Goal: Information Seeking & Learning: Learn about a topic

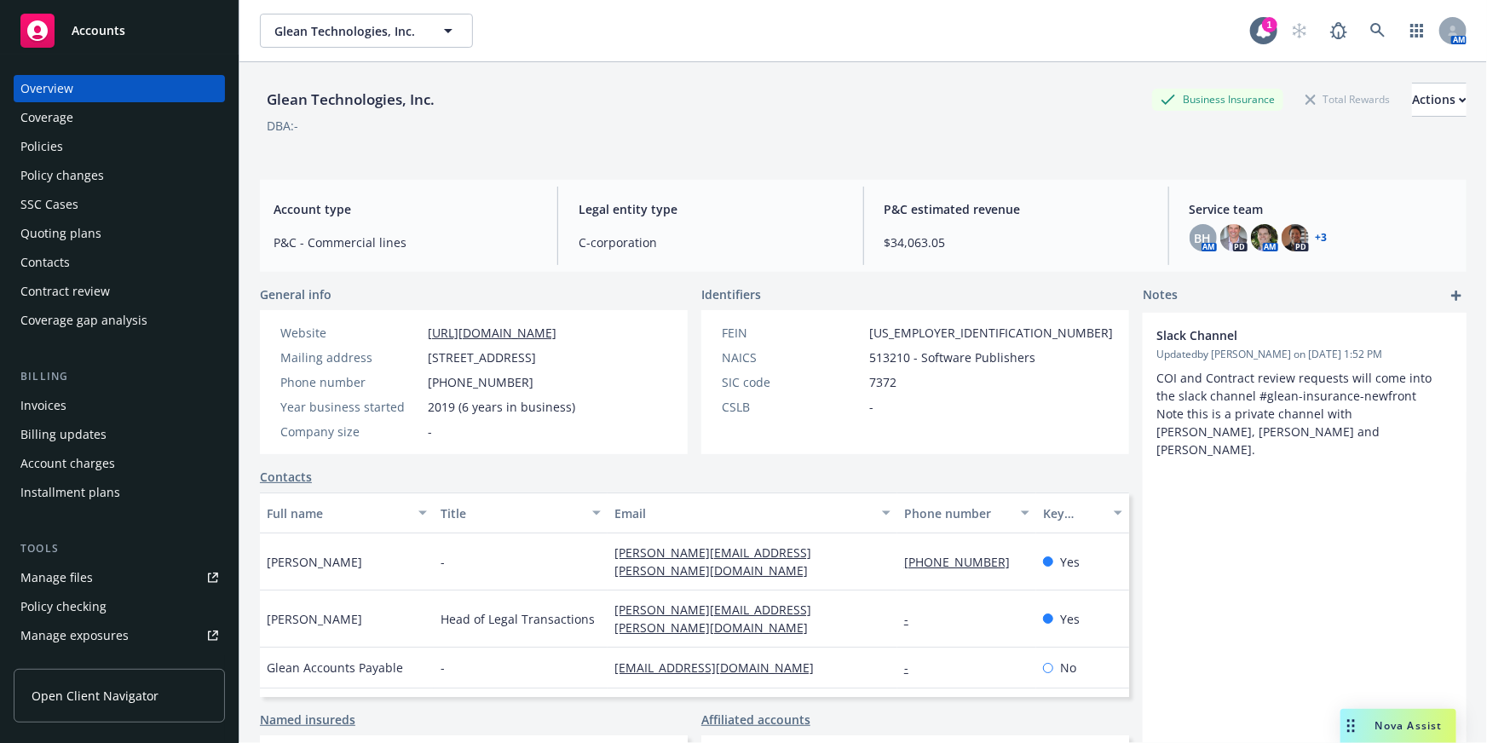
click at [1284, 694] on div "Slack Channel Updated by [PERSON_NAME] on [DATE] 1:52 PM COI and Contract revie…" at bounding box center [1305, 602] width 324 height 579
click at [1440, 37] on div at bounding box center [1453, 30] width 27 height 27
click at [656, 136] on div "Glean Technologies, Inc. Business Insurance Total Rewards Actions DBA: -" at bounding box center [863, 118] width 1207 height 70
click at [72, 35] on span "Accounts" at bounding box center [99, 31] width 54 height 14
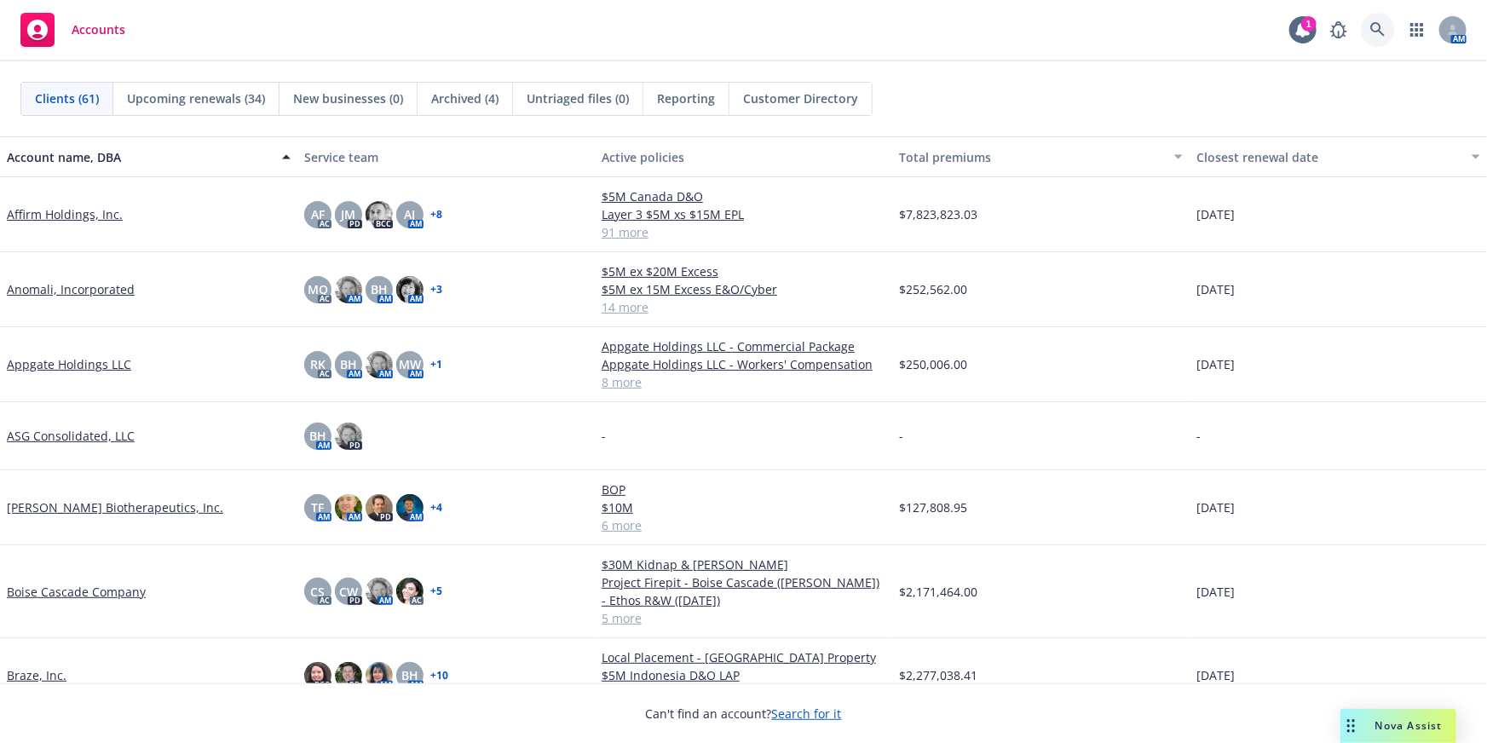
click at [1389, 28] on link at bounding box center [1378, 30] width 34 height 34
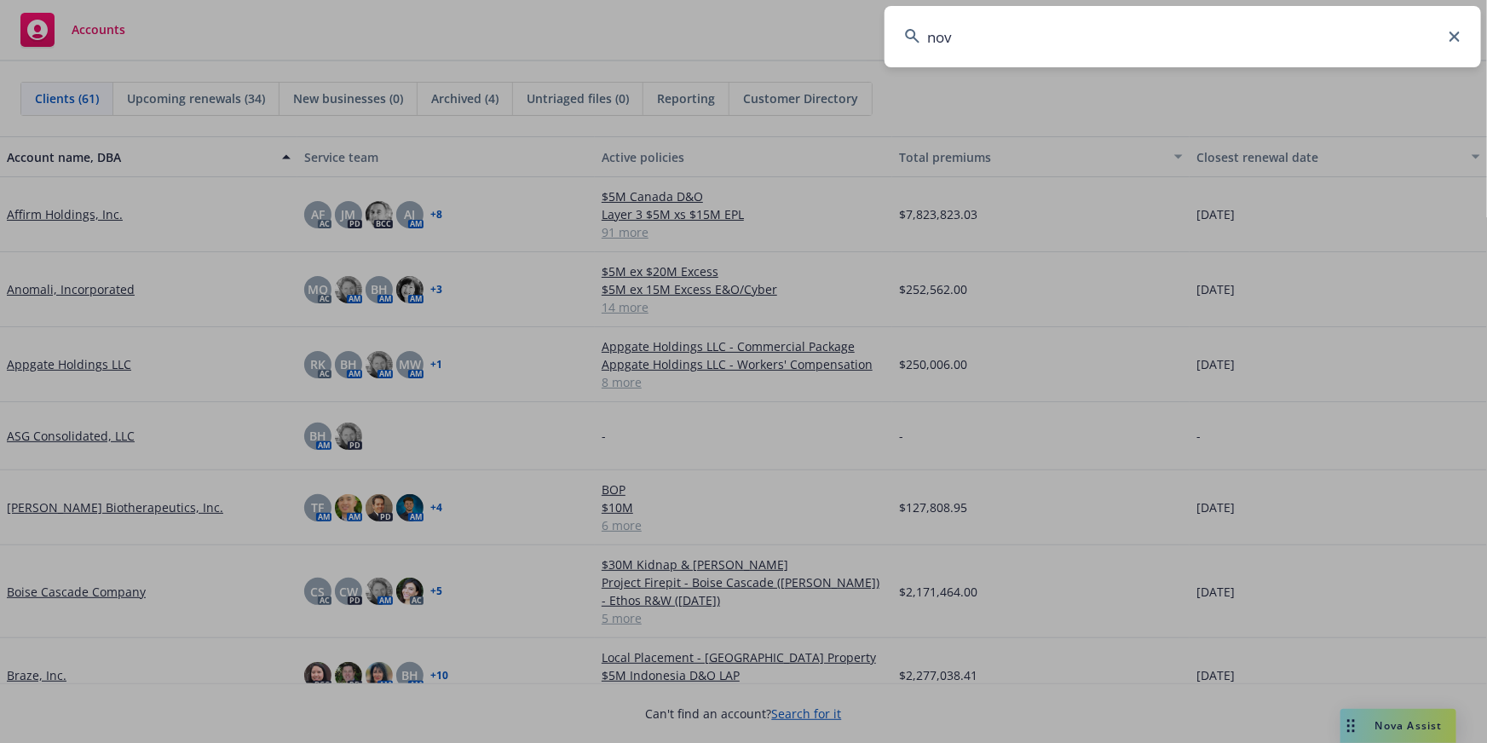
type input "nova"
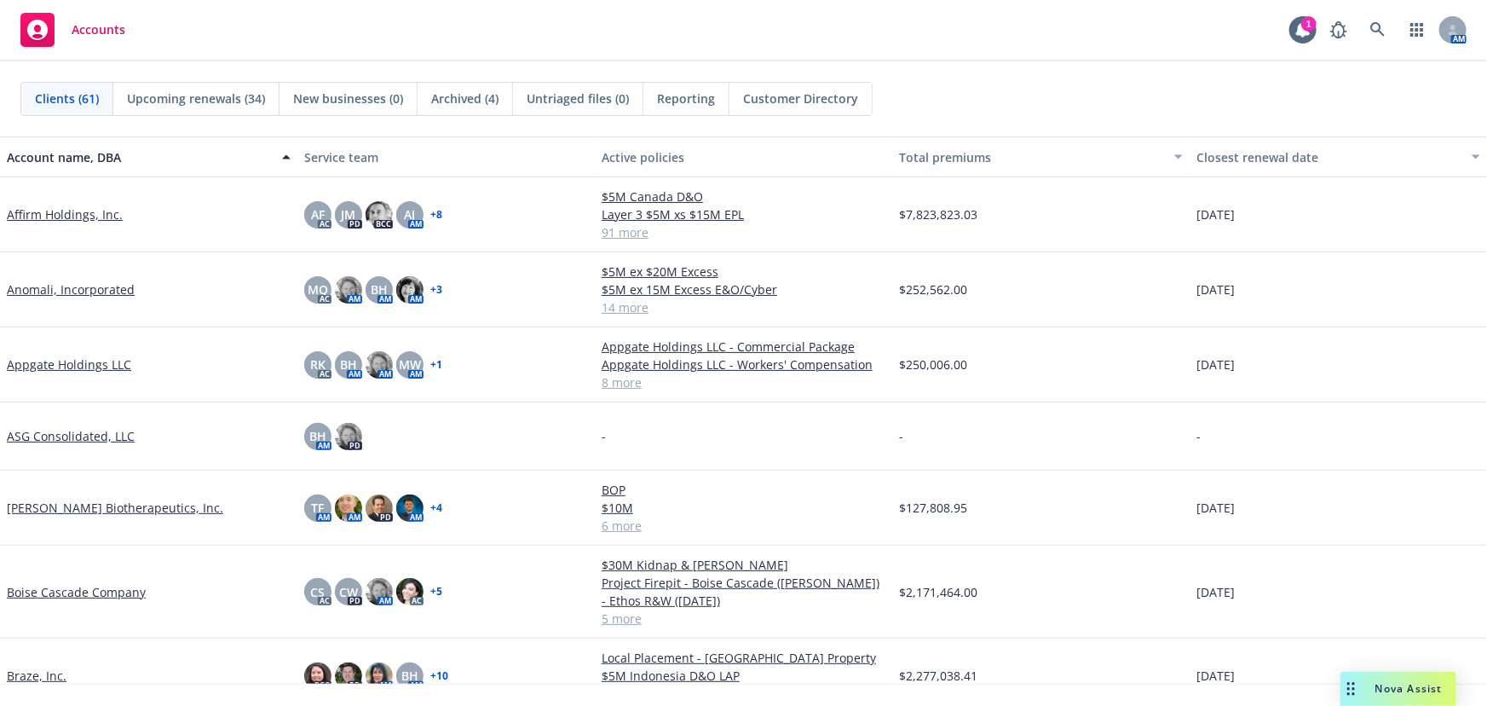
click at [1403, 698] on div "Nova Assist" at bounding box center [1399, 689] width 116 height 34
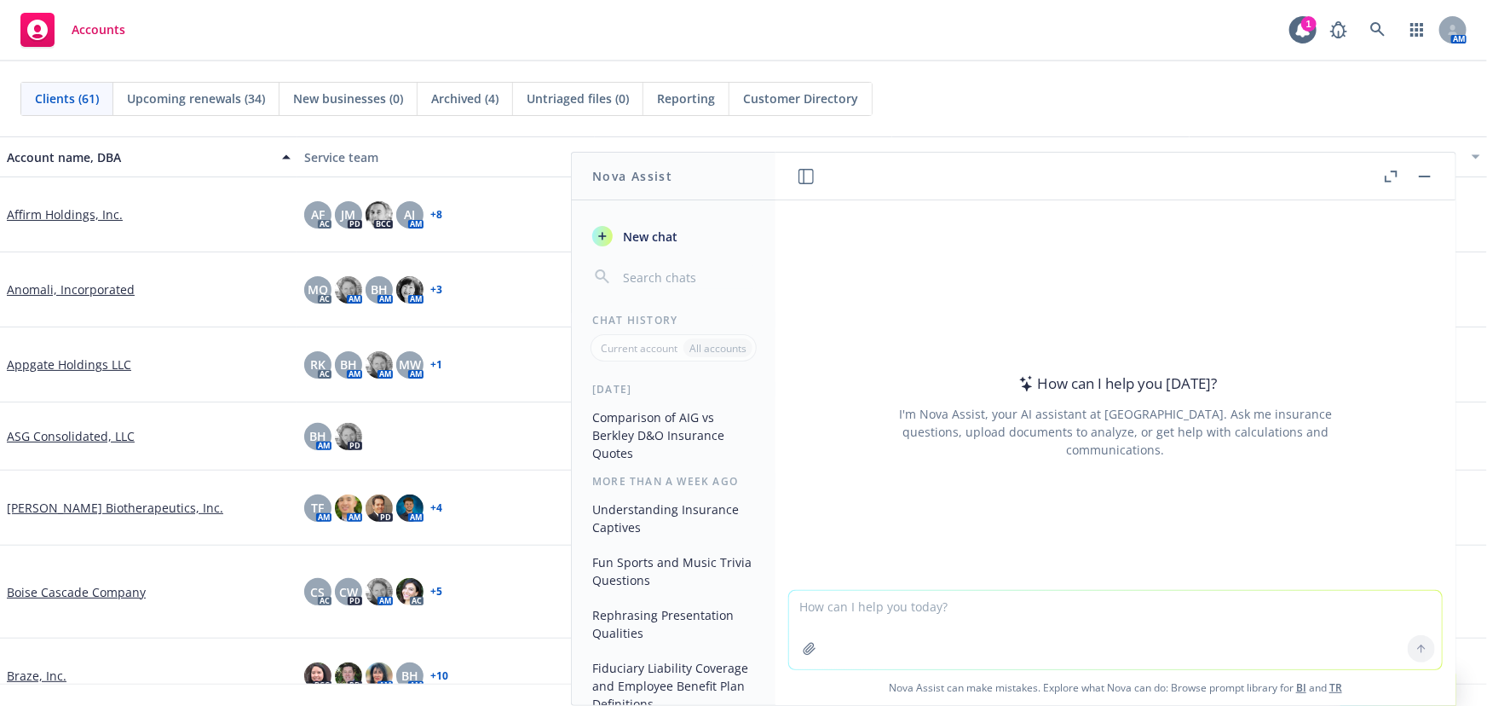
click at [1055, 632] on textarea at bounding box center [1115, 630] width 653 height 78
type textarea "n"
type textarea "Please explain crime insurance"
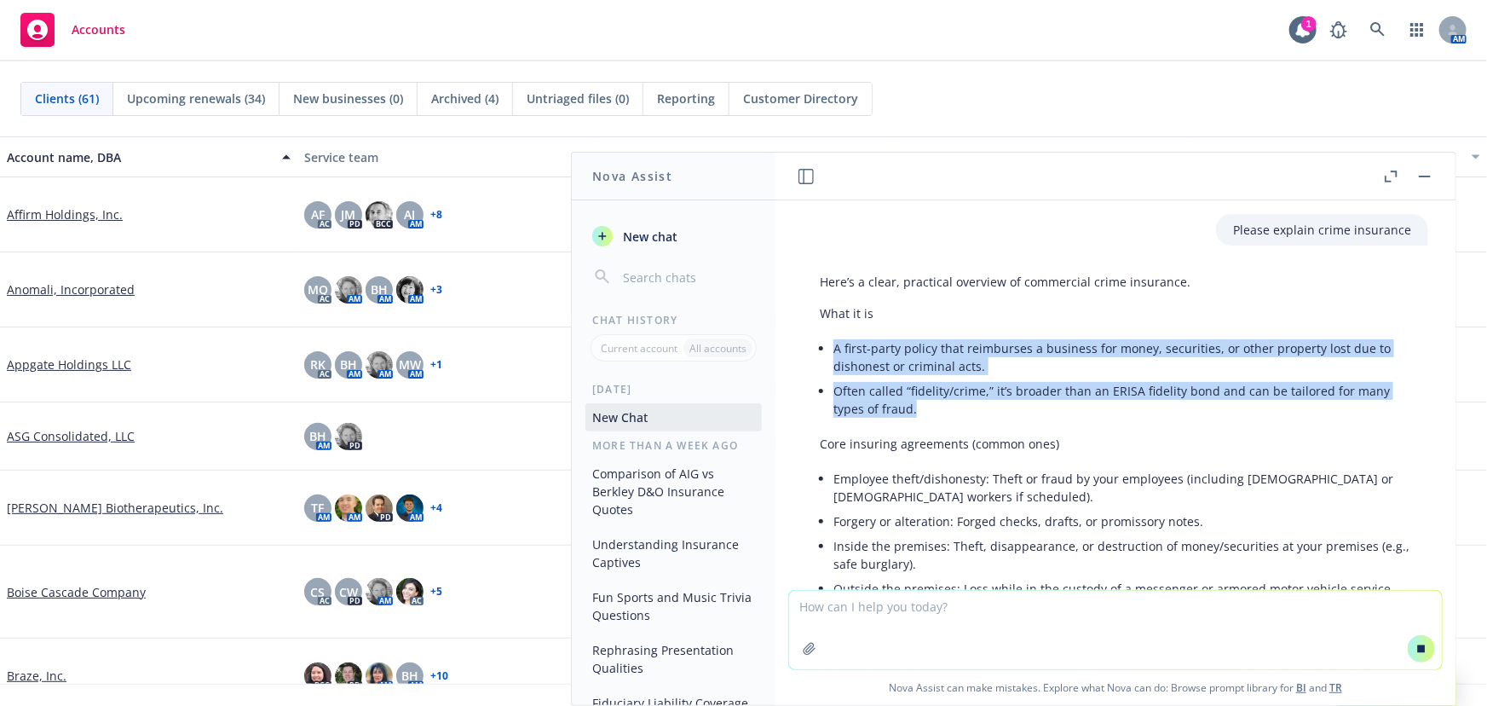
copy ul "A first-party policy that reimburses a business for money, securities, or other…"
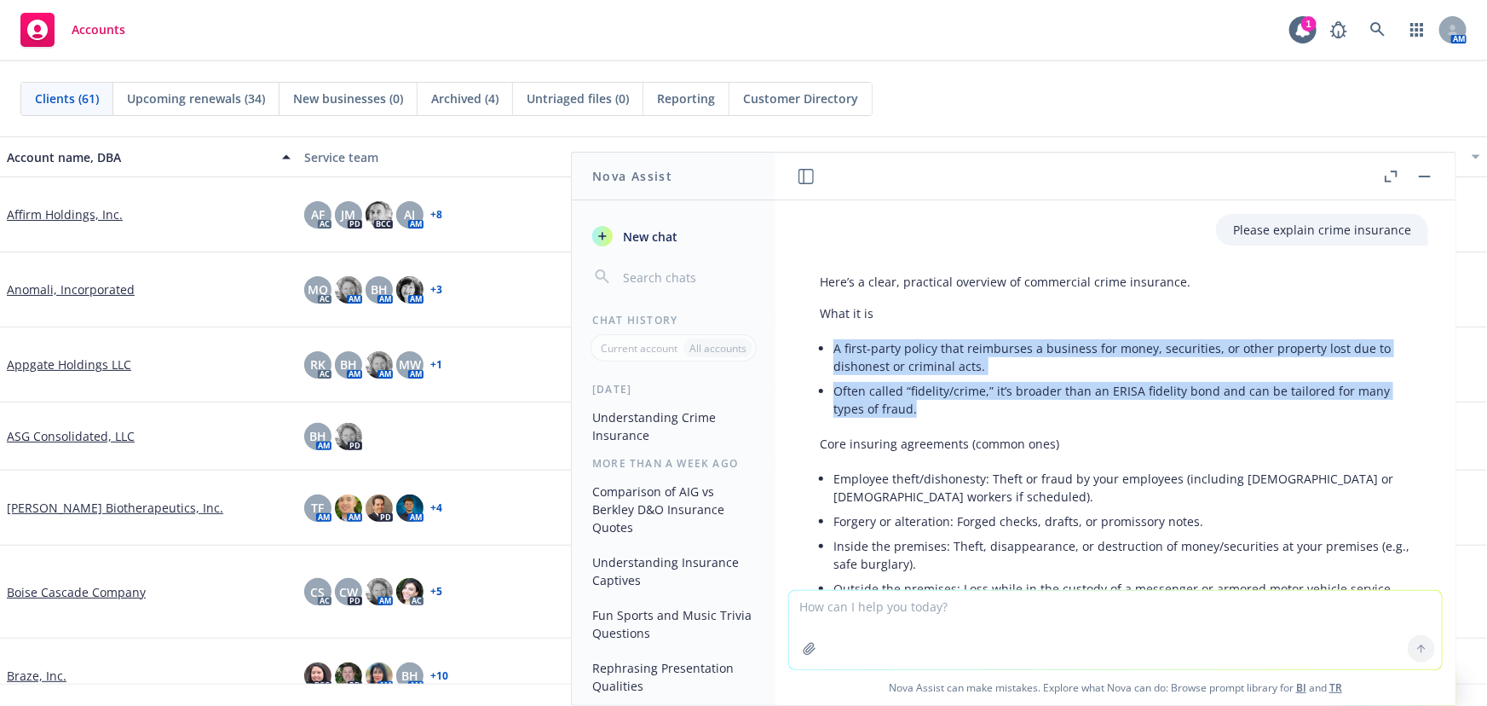
drag, startPoint x: 837, startPoint y: 349, endPoint x: 949, endPoint y: 410, distance: 127.4
click at [949, 410] on ul "A first-party policy that reimburses a business for money, securities, or other…" at bounding box center [1123, 378] width 578 height 85
copy ul "A first-party policy that reimburses a business for money, securities, or other…"
click at [989, 511] on li "Forgery or alteration: Forged checks, drafts, or promissory notes." at bounding box center [1123, 521] width 578 height 25
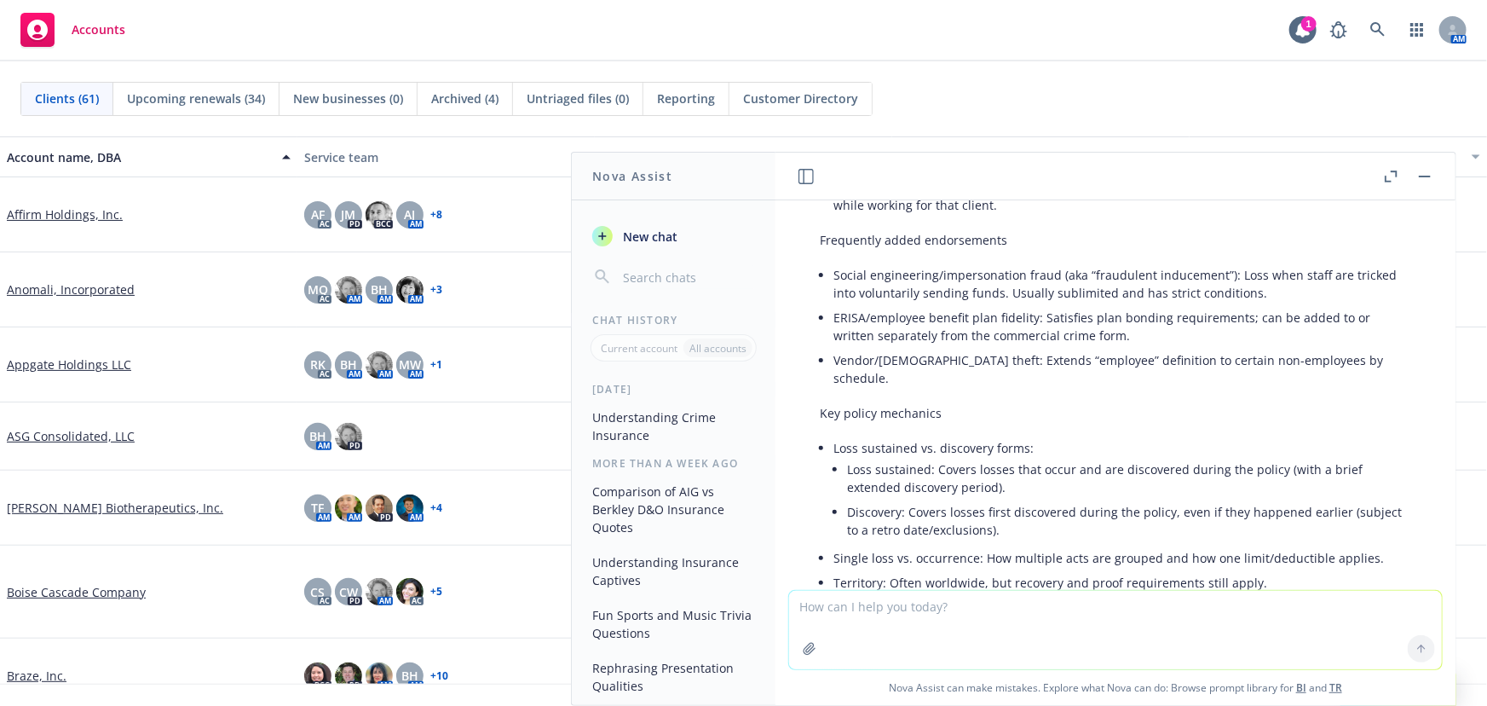
scroll to position [542, 0]
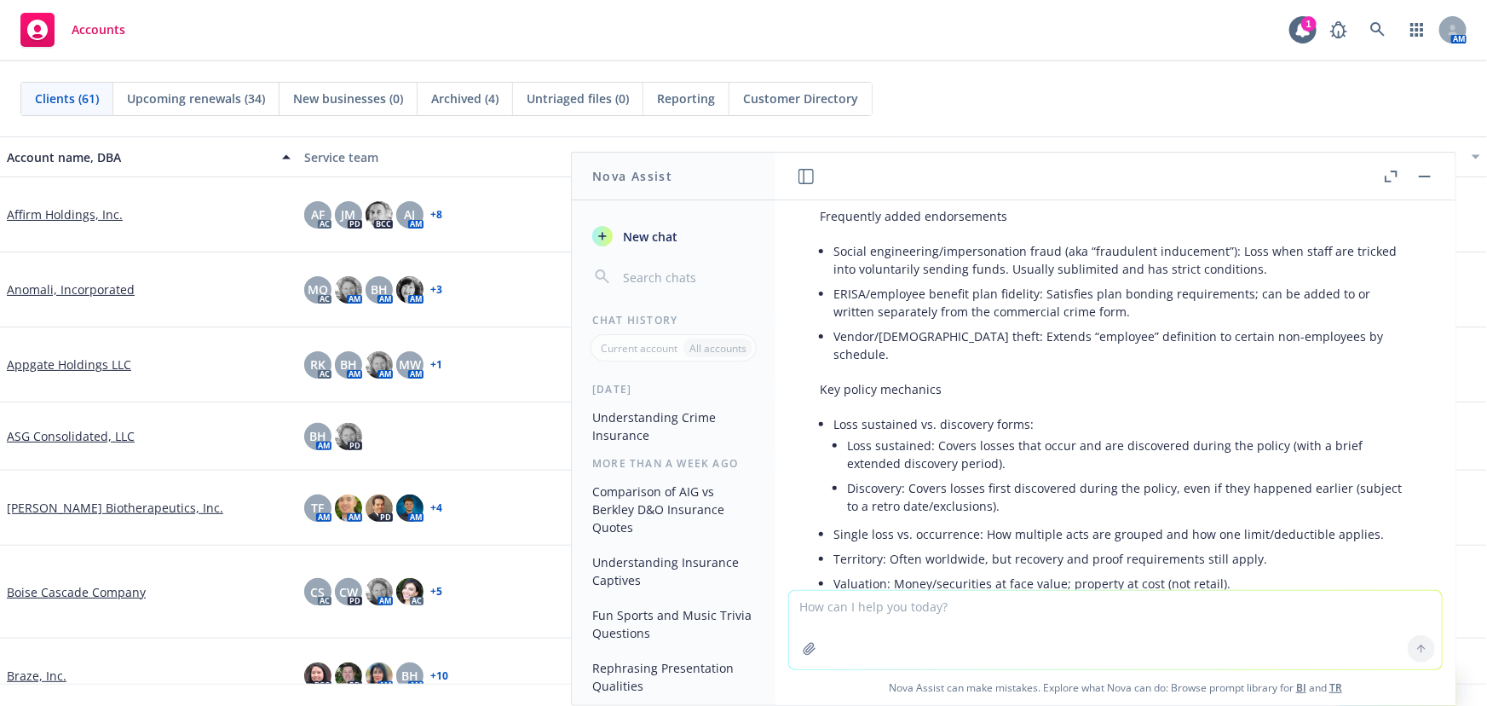
click at [843, 423] on li "Loss sustained vs. discovery forms: Loss sustained: Covers losses that occur an…" at bounding box center [1123, 467] width 578 height 110
drag, startPoint x: 834, startPoint y: 424, endPoint x: 1026, endPoint y: 424, distance: 191.8
click at [1026, 424] on li "Loss sustained vs. discovery forms: Loss sustained: Covers losses that occur an…" at bounding box center [1123, 467] width 578 height 110
copy li "Loss sustained vs. discovery forms:"
click at [865, 486] on li "Discovery: Covers losses first discovered during the policy, even if they happe…" at bounding box center [1129, 497] width 564 height 43
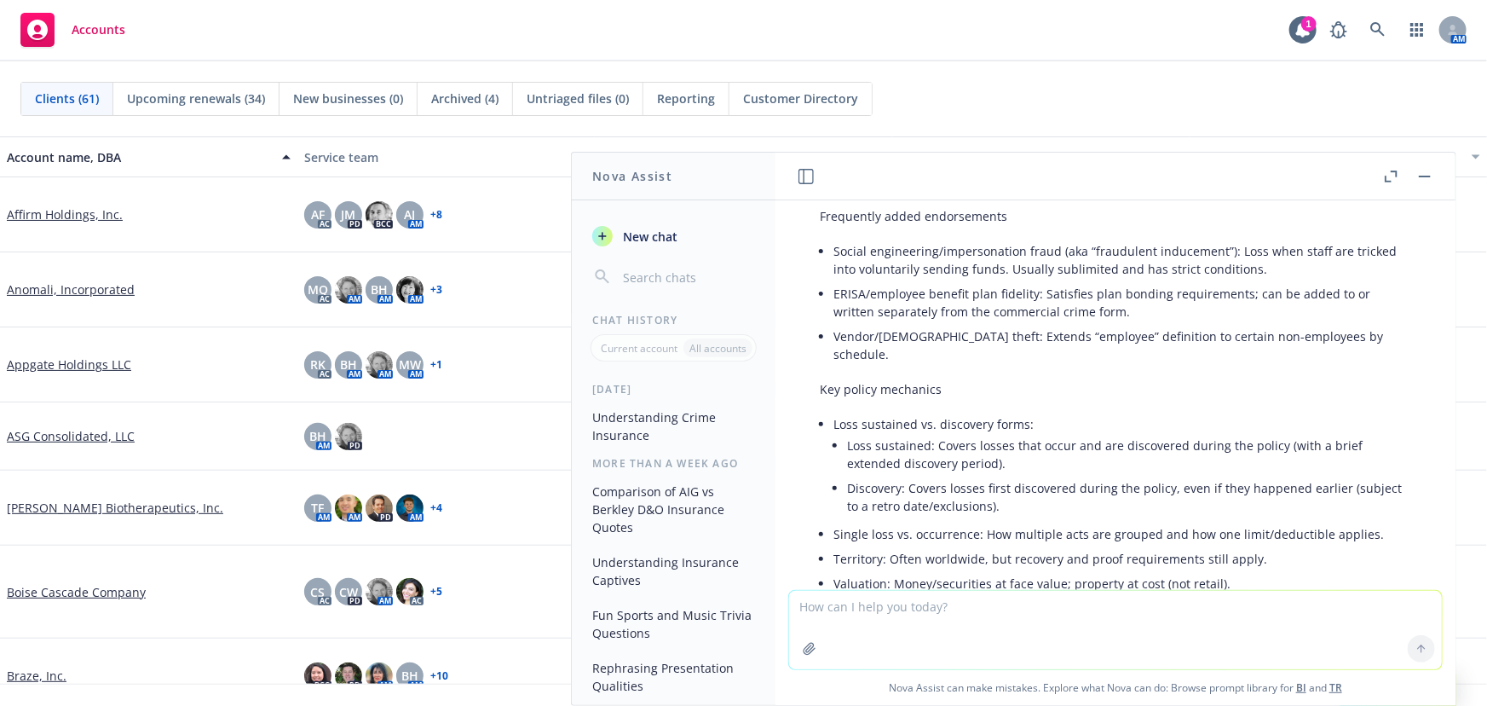
click at [842, 444] on li "Loss sustained vs. discovery forms: Loss sustained: Covers losses that occur an…" at bounding box center [1123, 467] width 578 height 110
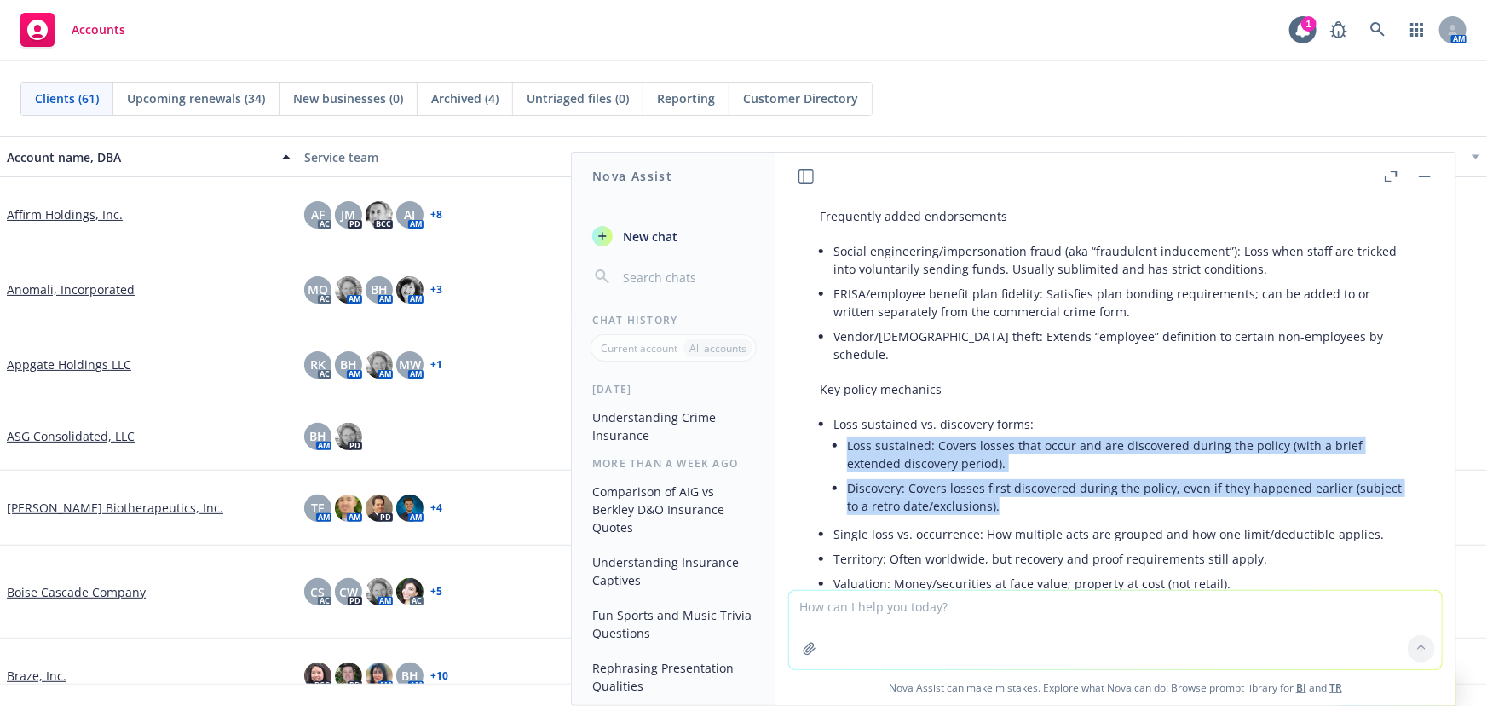
drag, startPoint x: 847, startPoint y: 443, endPoint x: 1028, endPoint y: 504, distance: 190.6
click at [1028, 504] on ul "Loss sustained: Covers losses that occur and are discovered during the policy (…" at bounding box center [1129, 475] width 564 height 85
copy ul "Loss sustained: Covers losses that occur and are discovered during the policy (…"
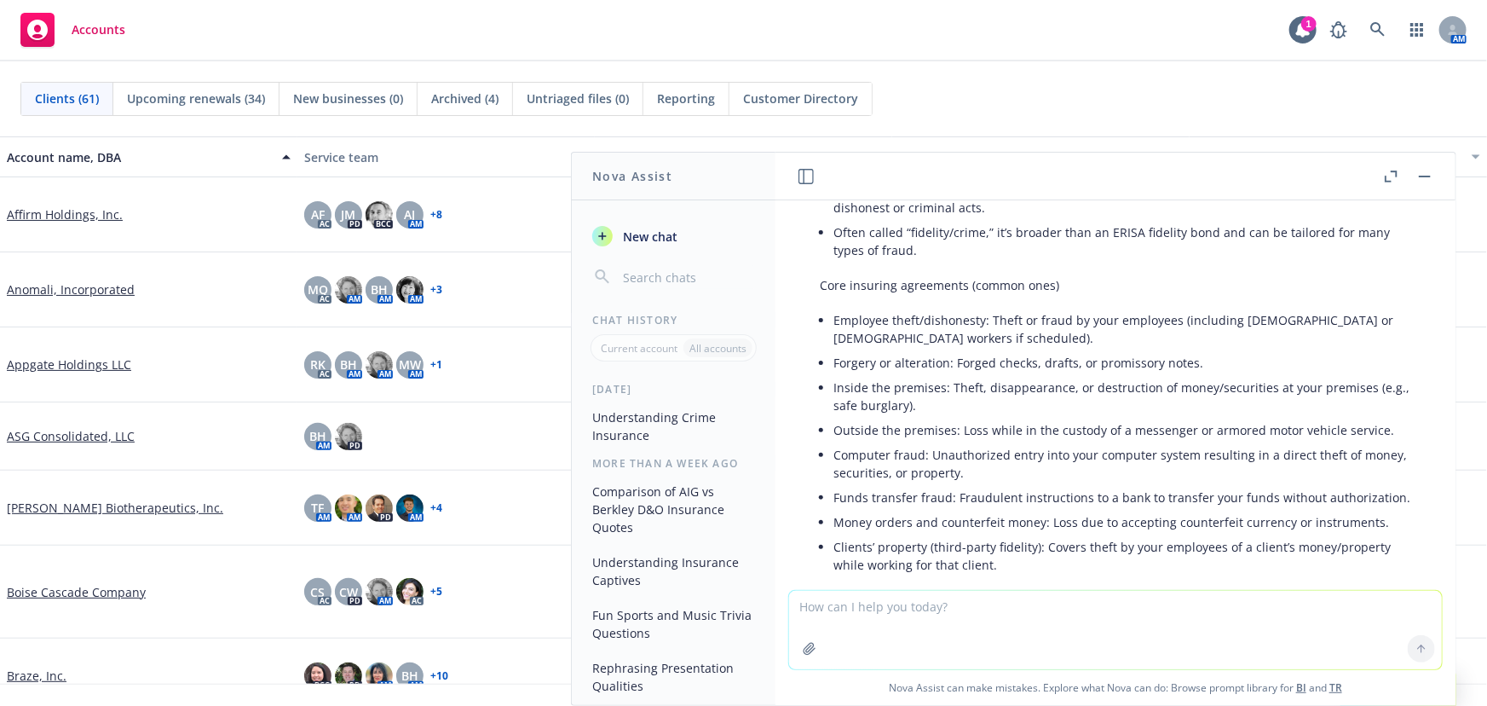
scroll to position [0, 0]
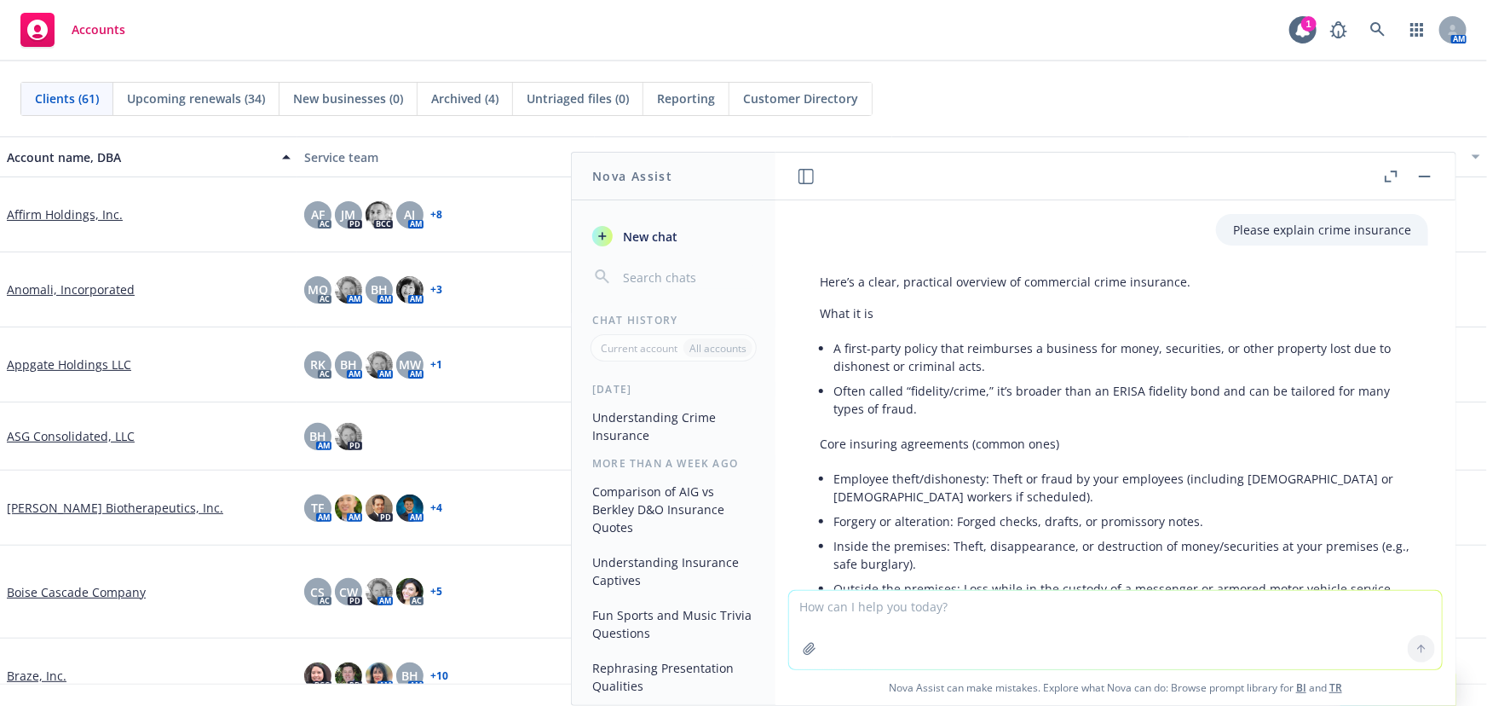
click at [995, 641] on textarea at bounding box center [1115, 630] width 653 height 78
type textarea "p"
type textarea "why should a client purchase crime insurance?"
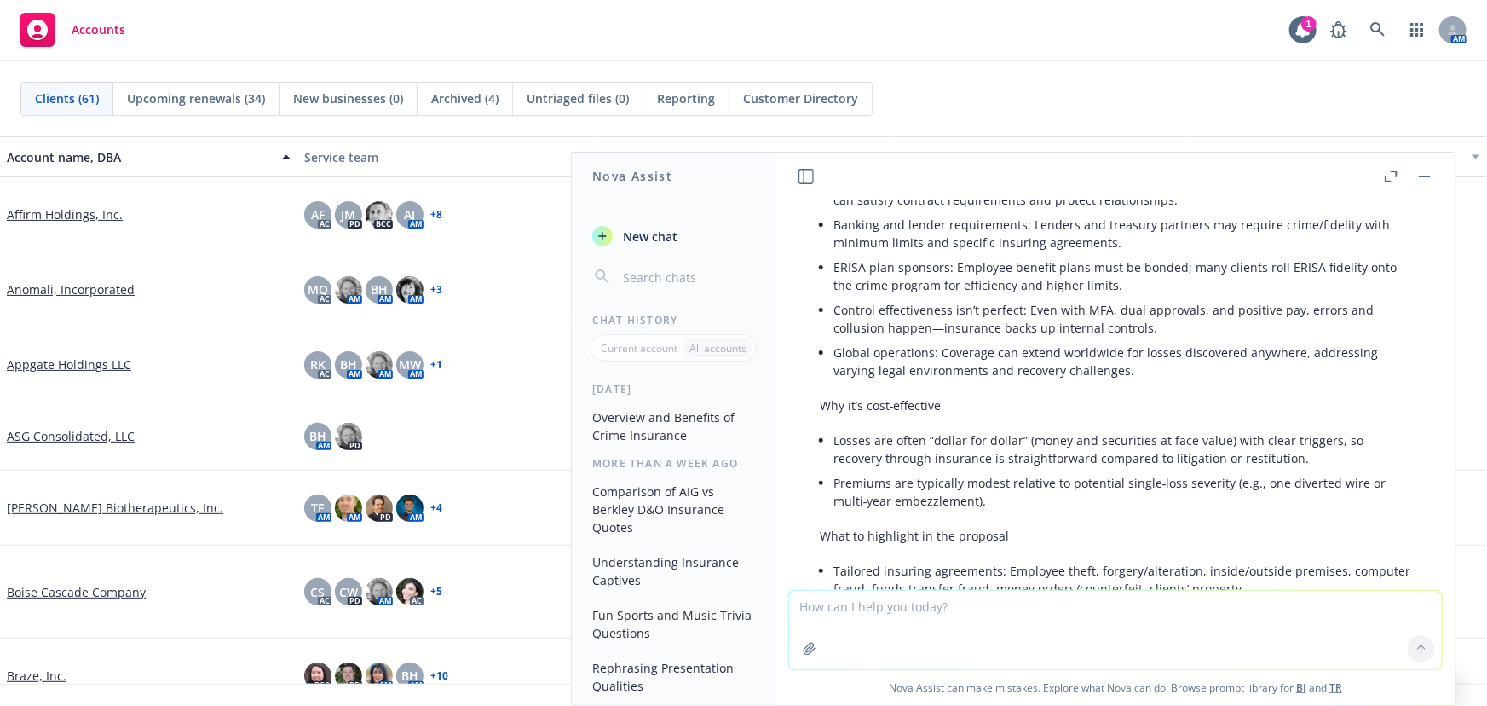
scroll to position [2537, 0]
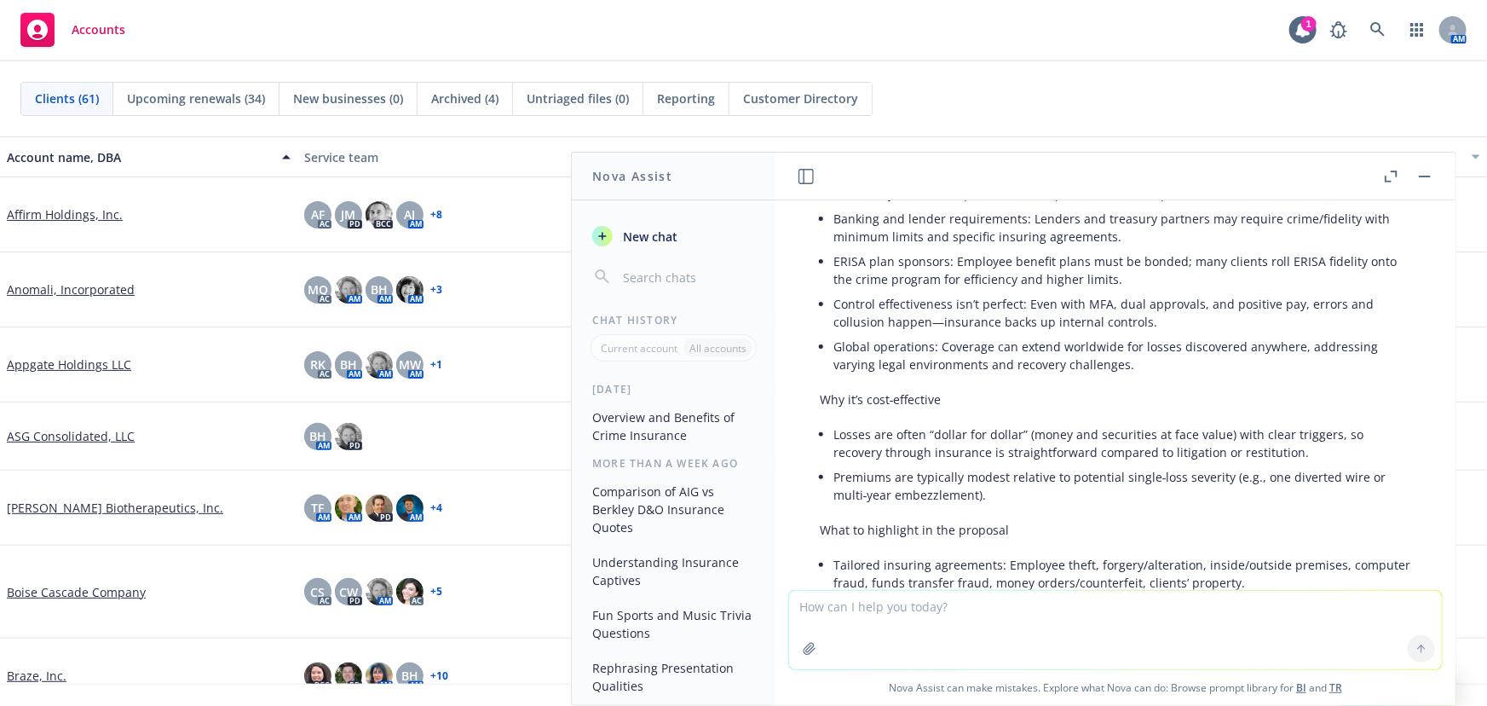
click at [1270, 494] on li "Premiums are typically modest relative to potential single‑loss severity (e.g.,…" at bounding box center [1123, 486] width 578 height 43
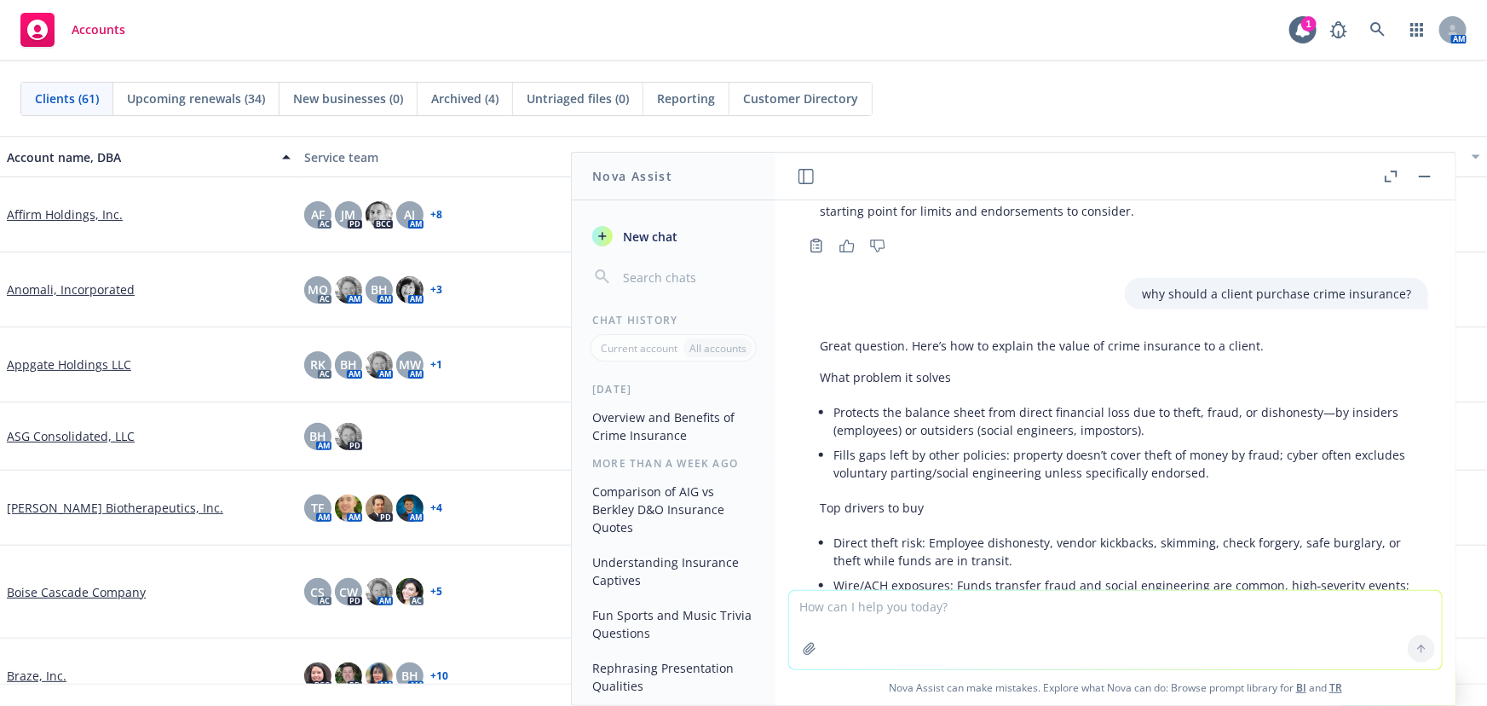
scroll to position [2071, 0]
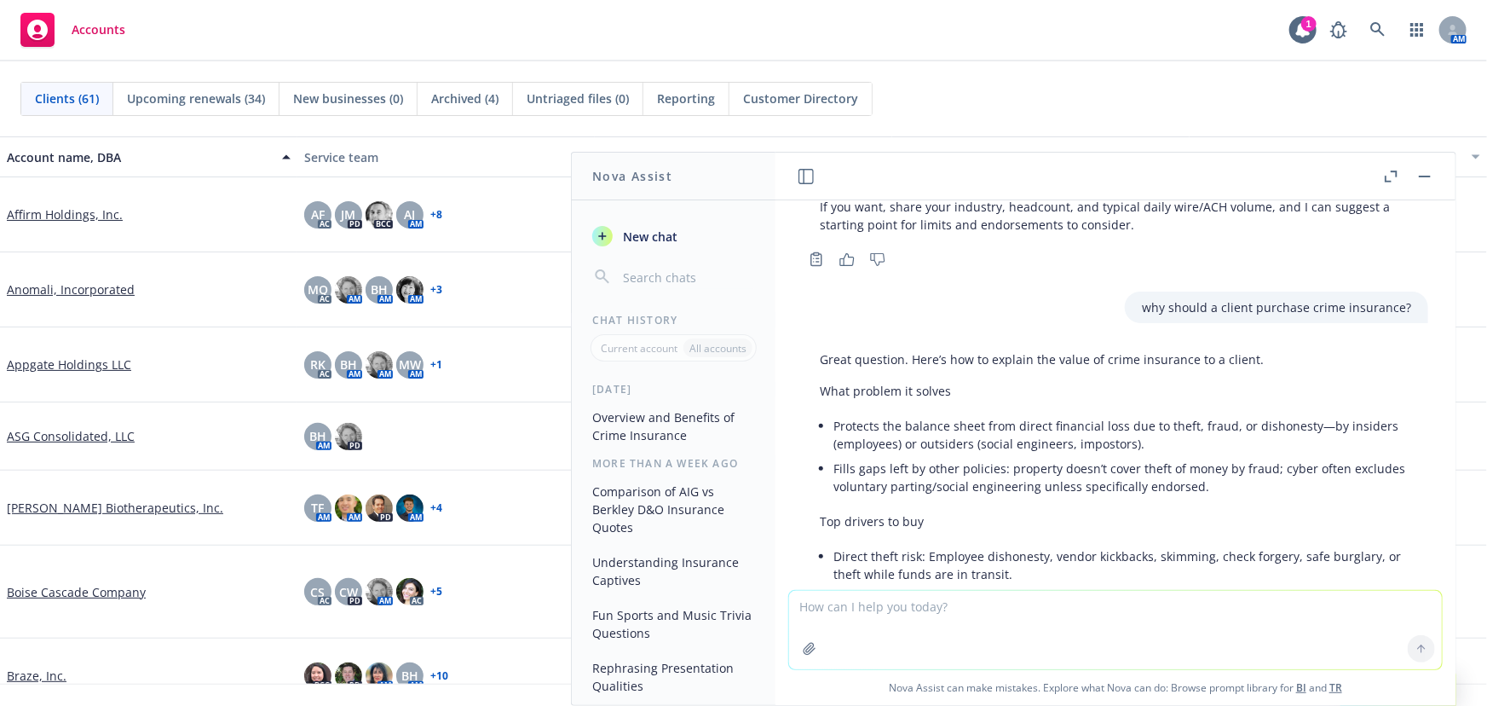
click at [1227, 489] on li "Fills gaps left by other policies: property doesn’t cover theft of money by fra…" at bounding box center [1123, 477] width 578 height 43
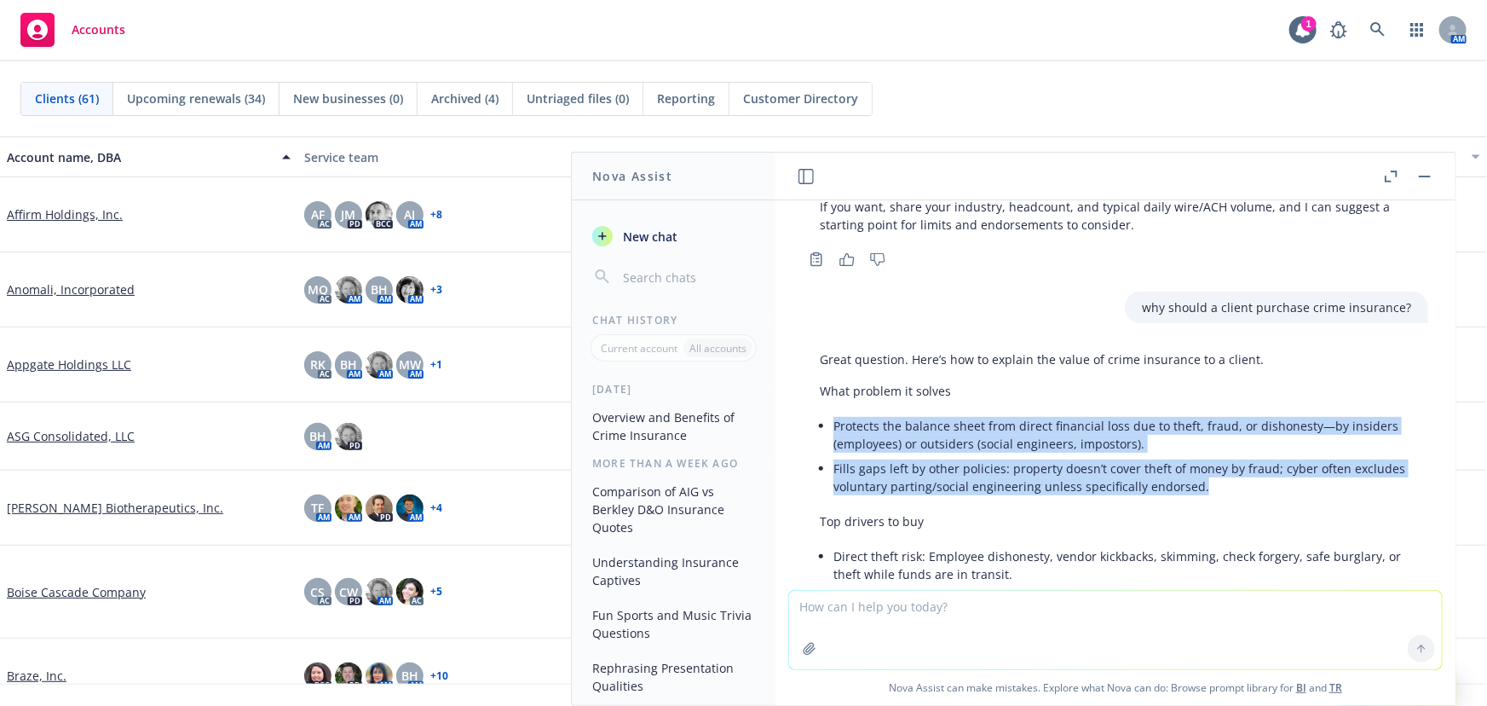
drag, startPoint x: 1195, startPoint y: 487, endPoint x: 834, endPoint y: 425, distance: 365.7
click at [834, 425] on ul "Protects the balance sheet from direct financial loss due to theft, fraud, or d…" at bounding box center [1123, 455] width 578 height 85
copy ul "Protects the balance sheet from direct financial loss due to theft, fraud, or d…"
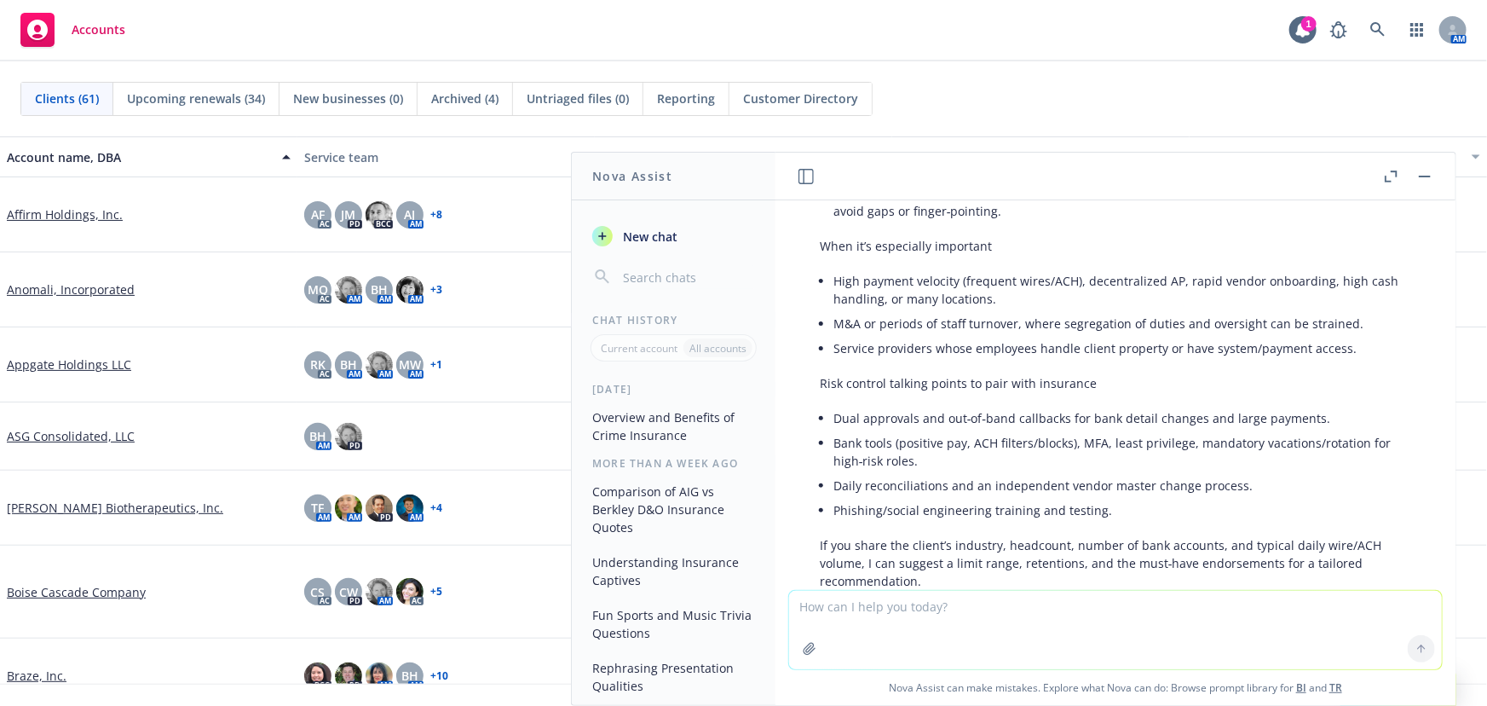
scroll to position [3001, 0]
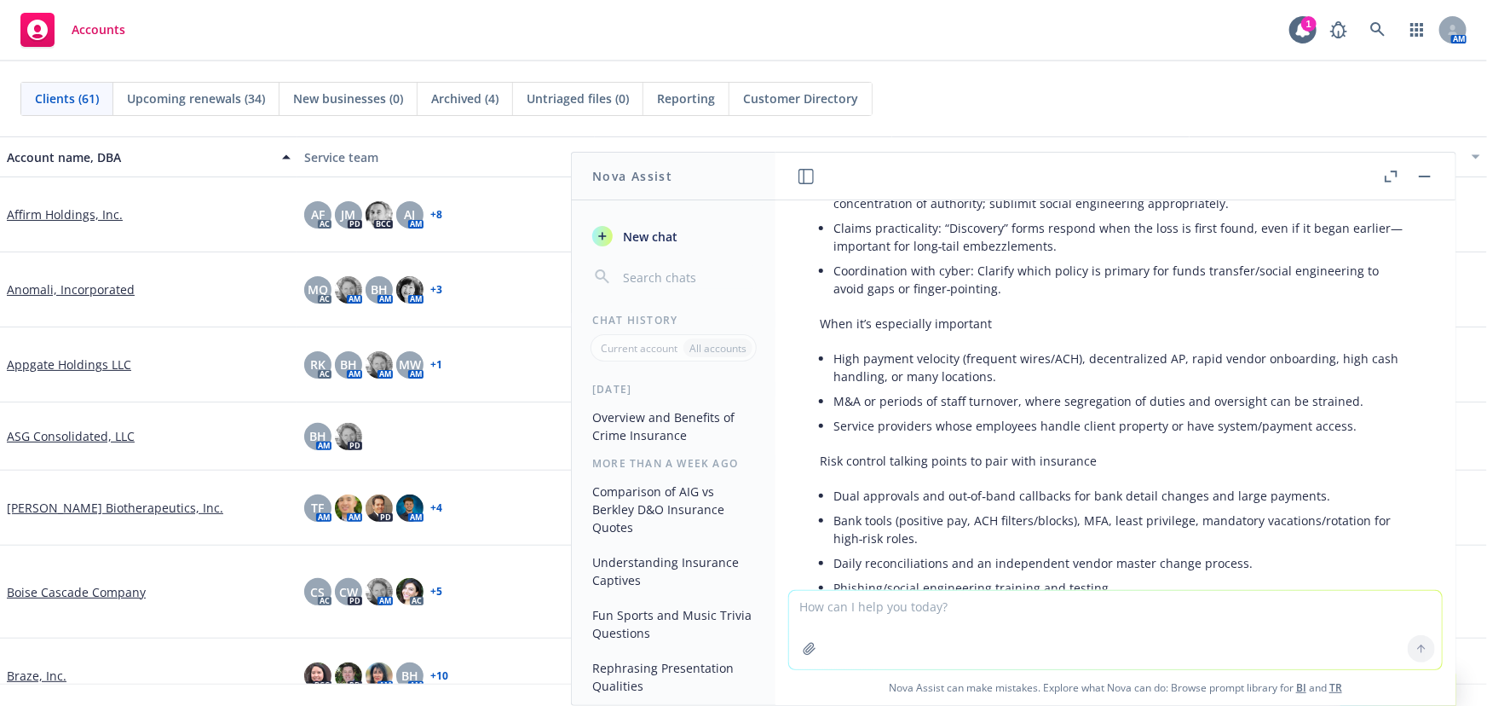
drag, startPoint x: 1210, startPoint y: 482, endPoint x: 1202, endPoint y: 477, distance: 9.9
click at [1210, 483] on li "Dual approvals and out‑of‑band callbacks for bank detail changes and large paym…" at bounding box center [1123, 495] width 578 height 25
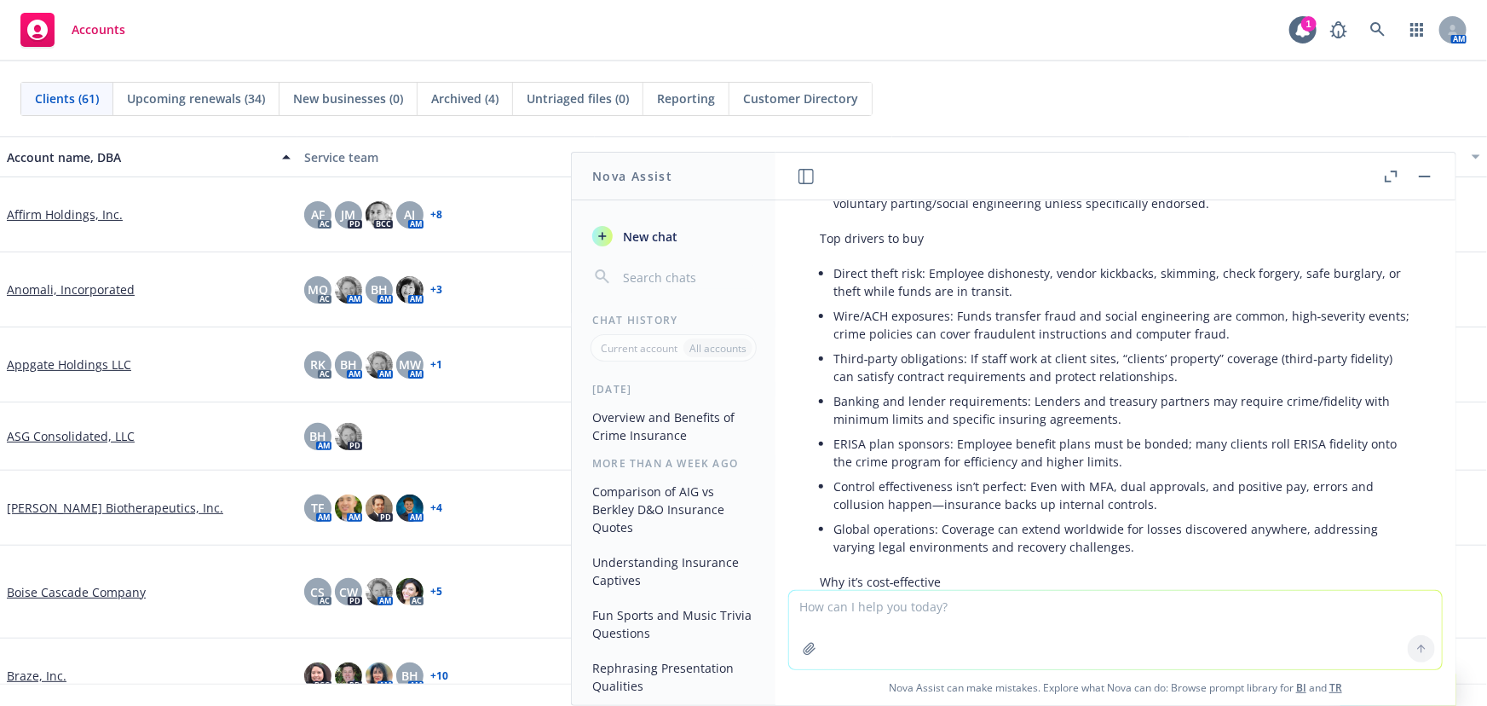
scroll to position [2381, 0]
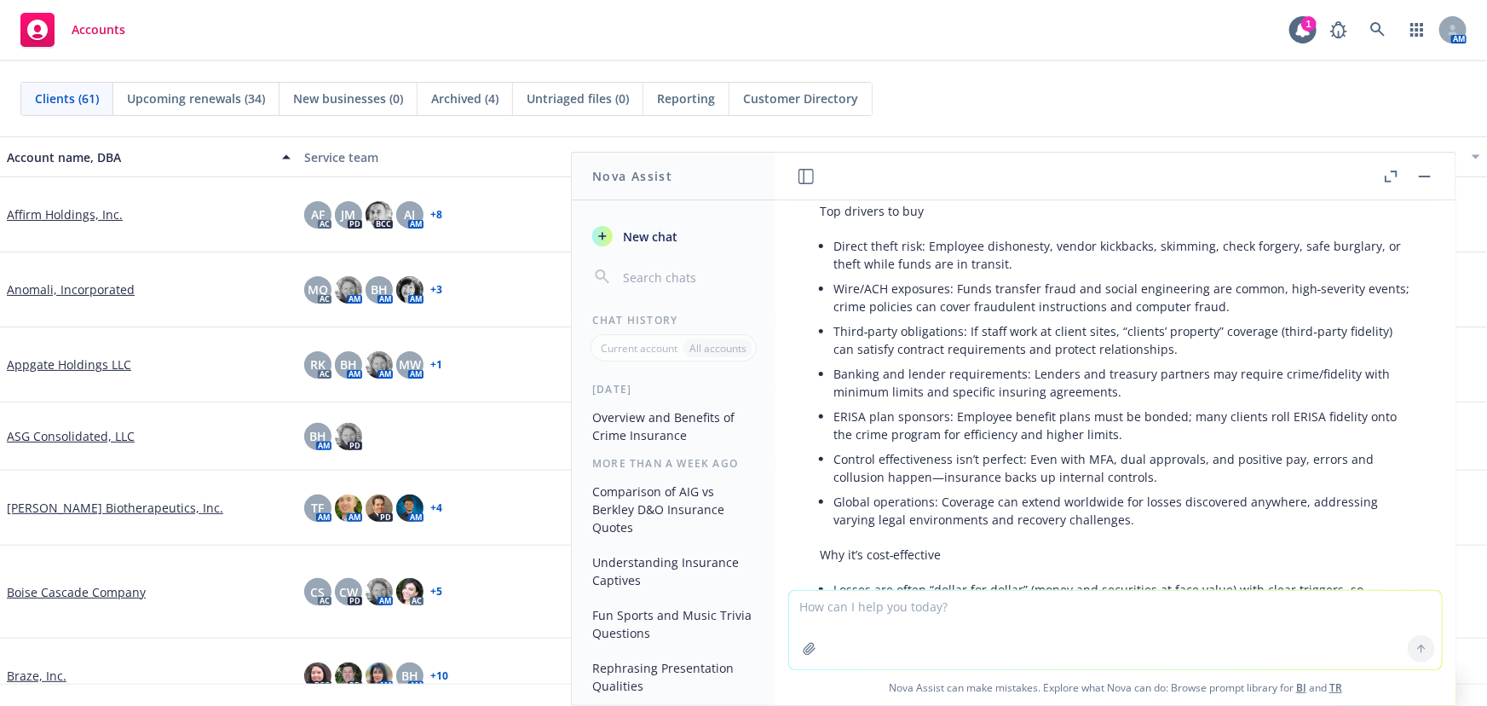
click at [899, 262] on li "Direct theft risk: Employee dishonesty, vendor kickbacks, skimming, check forge…" at bounding box center [1123, 255] width 578 height 43
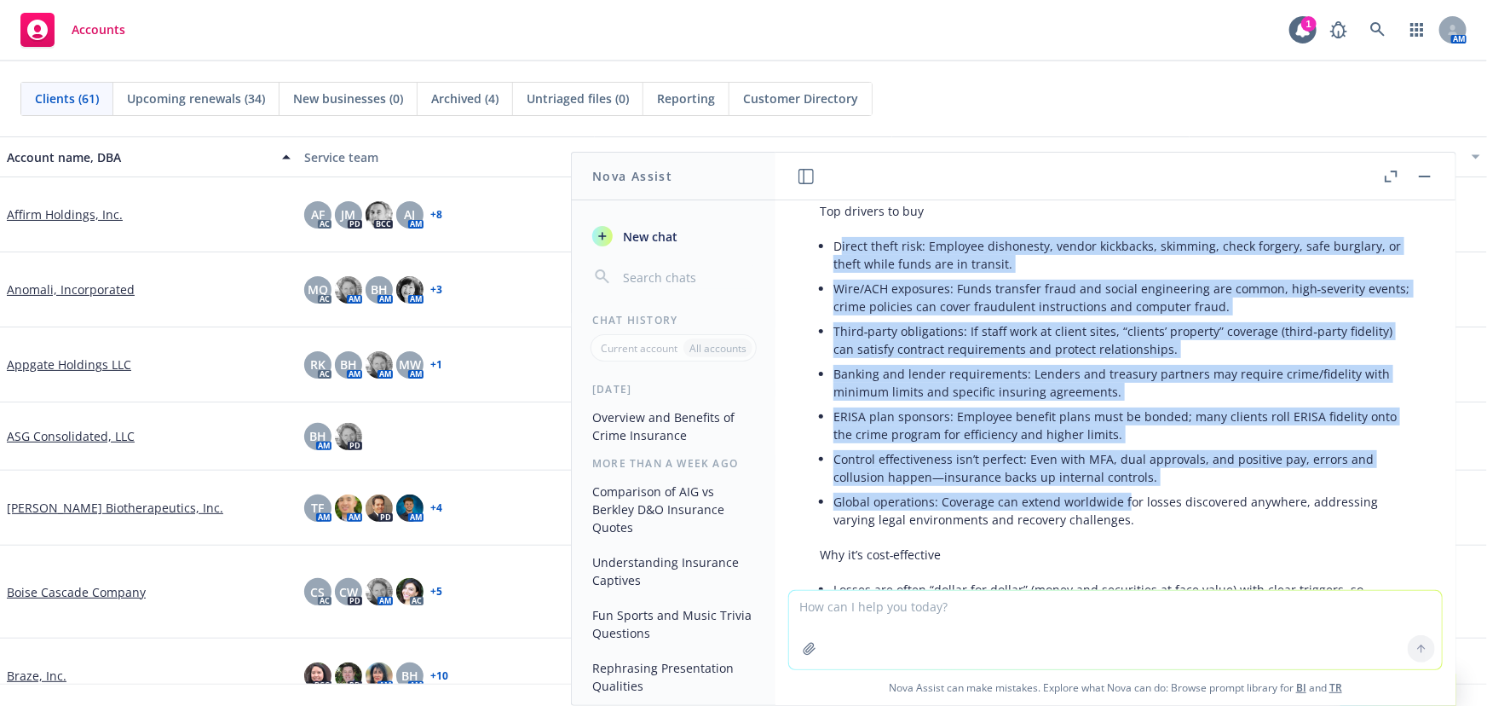
drag, startPoint x: 840, startPoint y: 245, endPoint x: 1117, endPoint y: 485, distance: 366.7
click at [1117, 486] on ul "Direct theft risk: Employee dishonesty, vendor kickbacks, skimming, check forge…" at bounding box center [1123, 383] width 578 height 298
click at [948, 327] on li "Third‑party obligations: If staff work at client sites, “clients’ property” cov…" at bounding box center [1123, 340] width 578 height 43
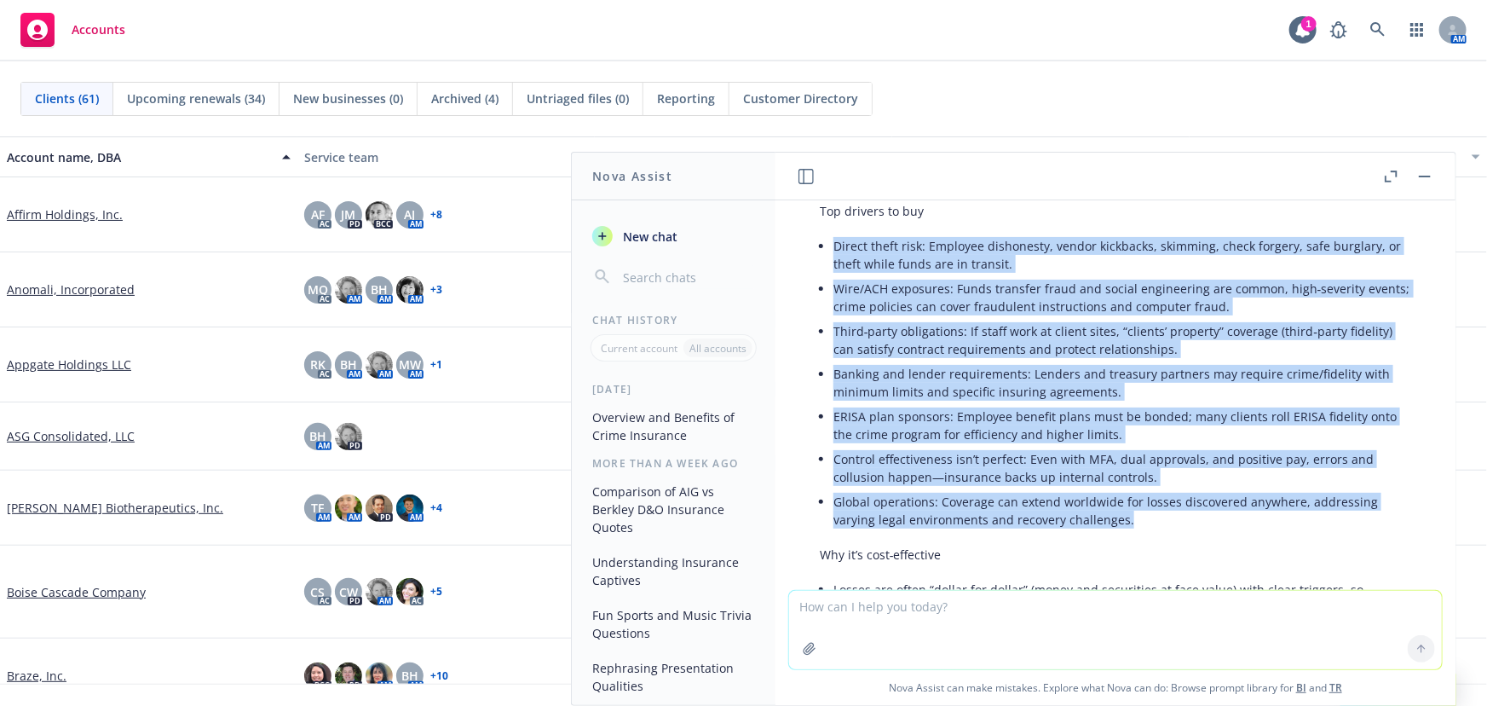
drag, startPoint x: 837, startPoint y: 251, endPoint x: 1146, endPoint y: 515, distance: 406.2
click at [1146, 515] on ul "Direct theft risk: Employee dishonesty, vendor kickbacks, skimming, check forge…" at bounding box center [1123, 383] width 578 height 298
copy ul "Loremi dolor sita: Consecte adipiscing, elitse doeiusmod, temporin, utlab etdol…"
click at [1220, 562] on p "Why it’s cost‑effective" at bounding box center [1116, 554] width 592 height 18
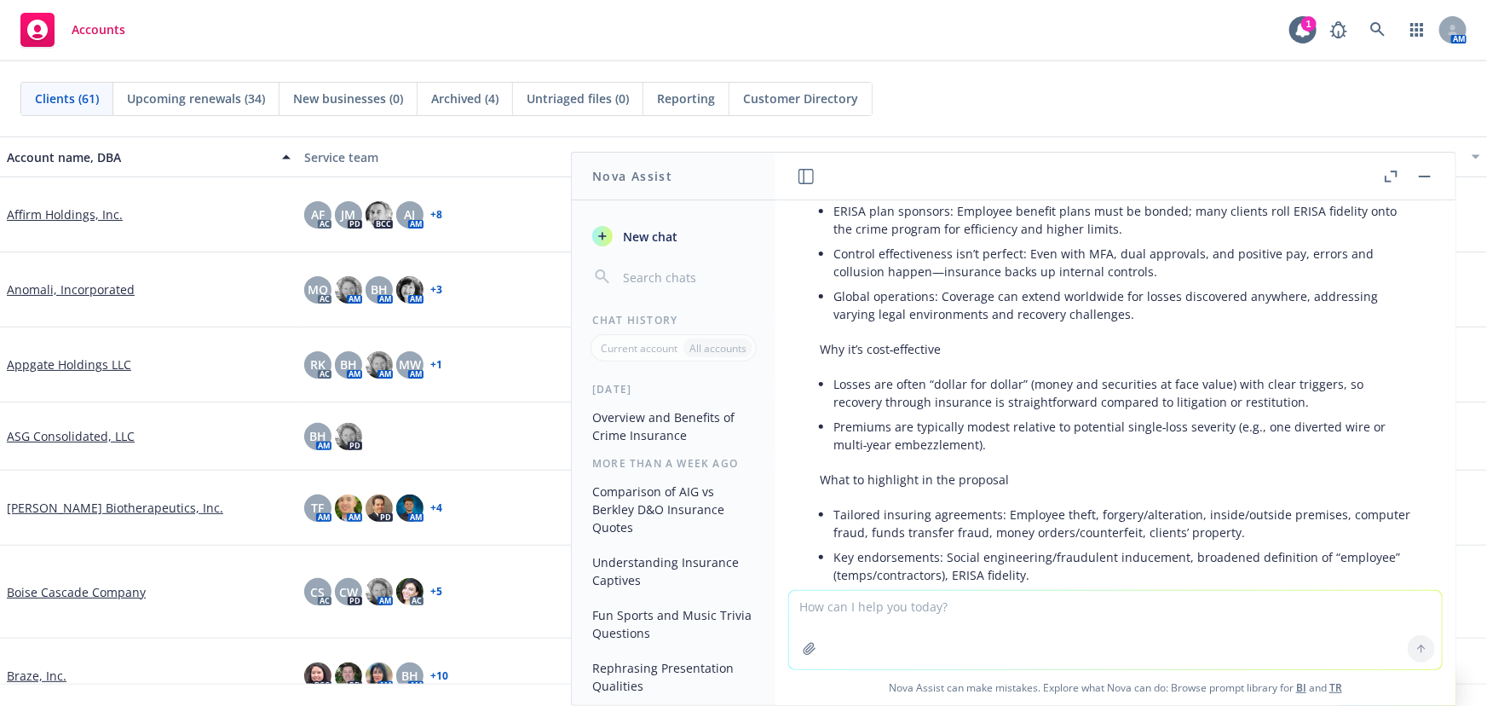
scroll to position [2614, 0]
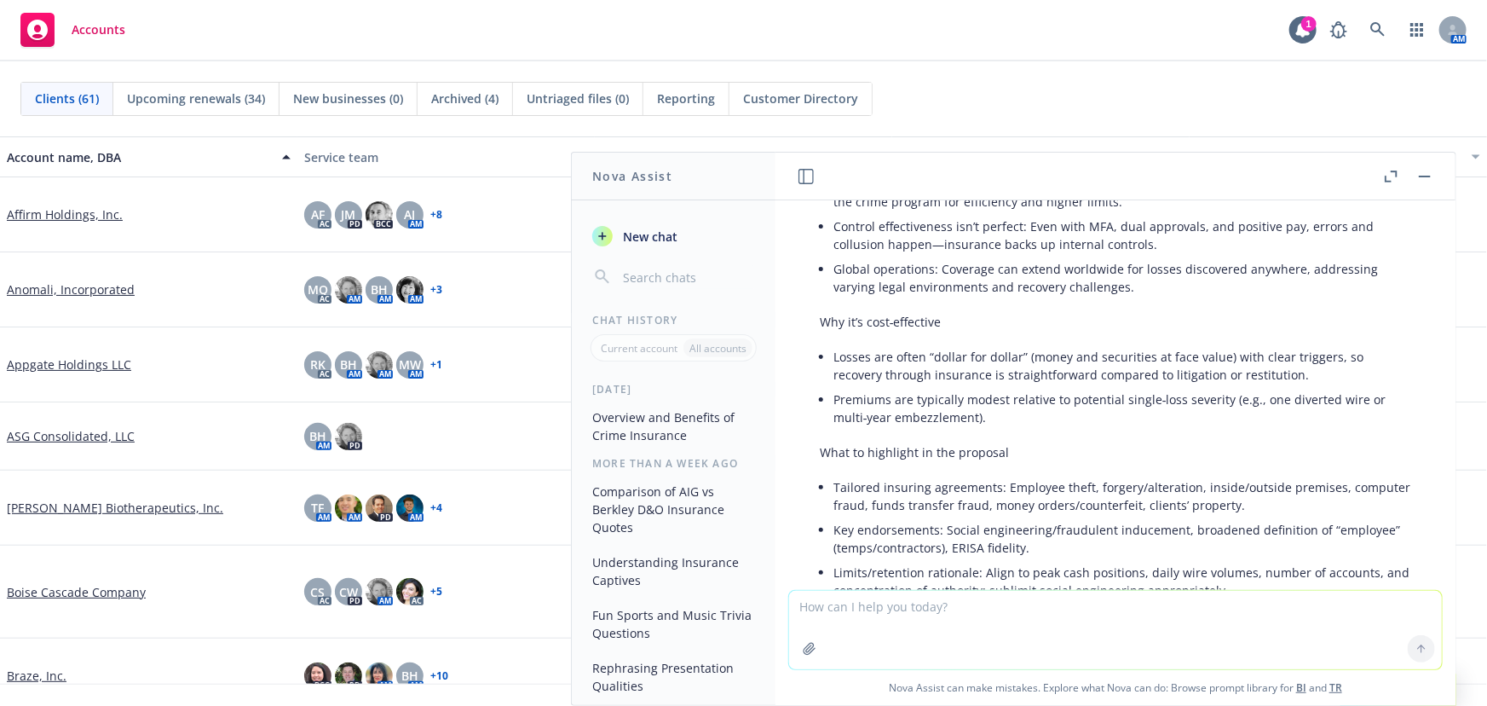
click at [1007, 410] on li "Premiums are typically modest relative to potential single‑loss severity (e.g.,…" at bounding box center [1123, 408] width 578 height 43
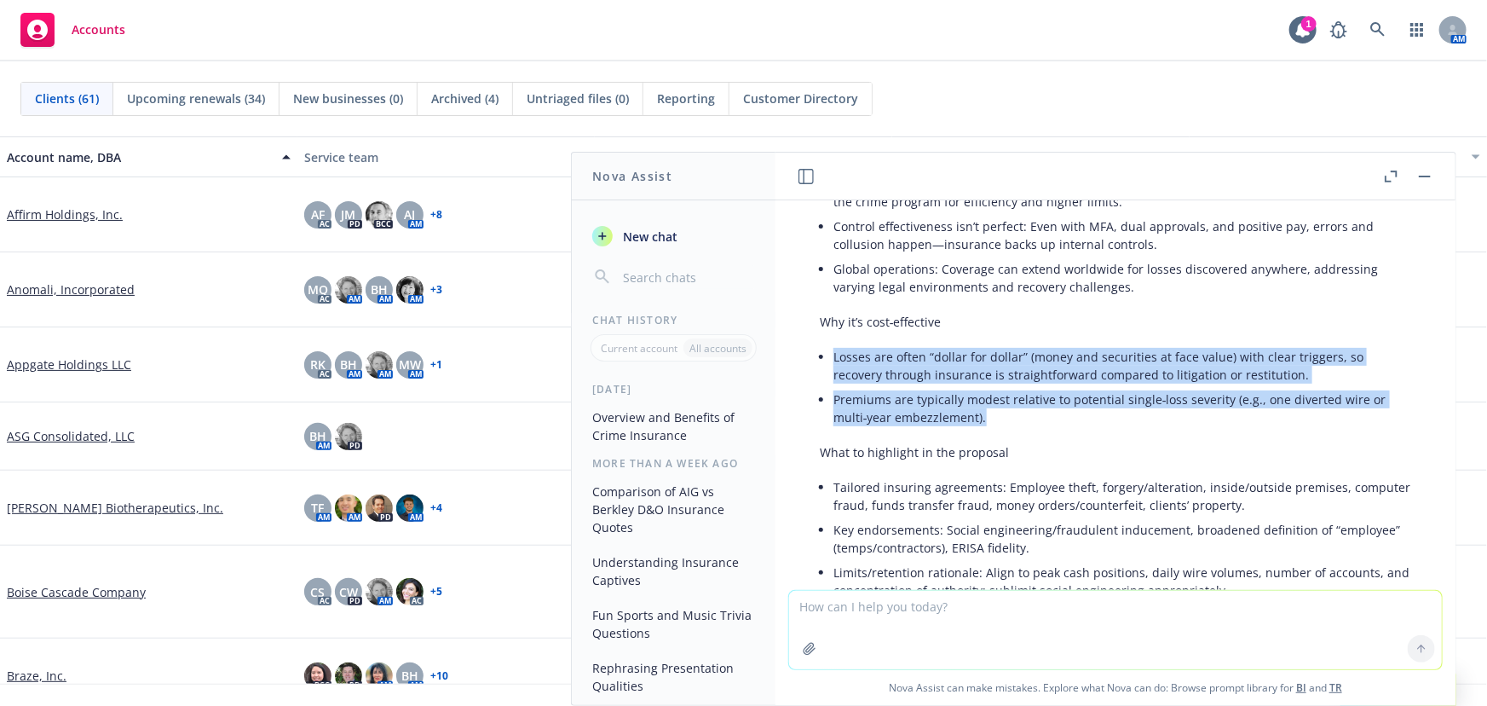
drag, startPoint x: 989, startPoint y: 420, endPoint x: 830, endPoint y: 346, distance: 175.0
click at [830, 346] on div "Great question. Here’s how to explain the value of crime insurance to a client.…" at bounding box center [1116, 431] width 626 height 1261
copy ul "Losses are often “dollar for dollar” (money and securities at face value) with …"
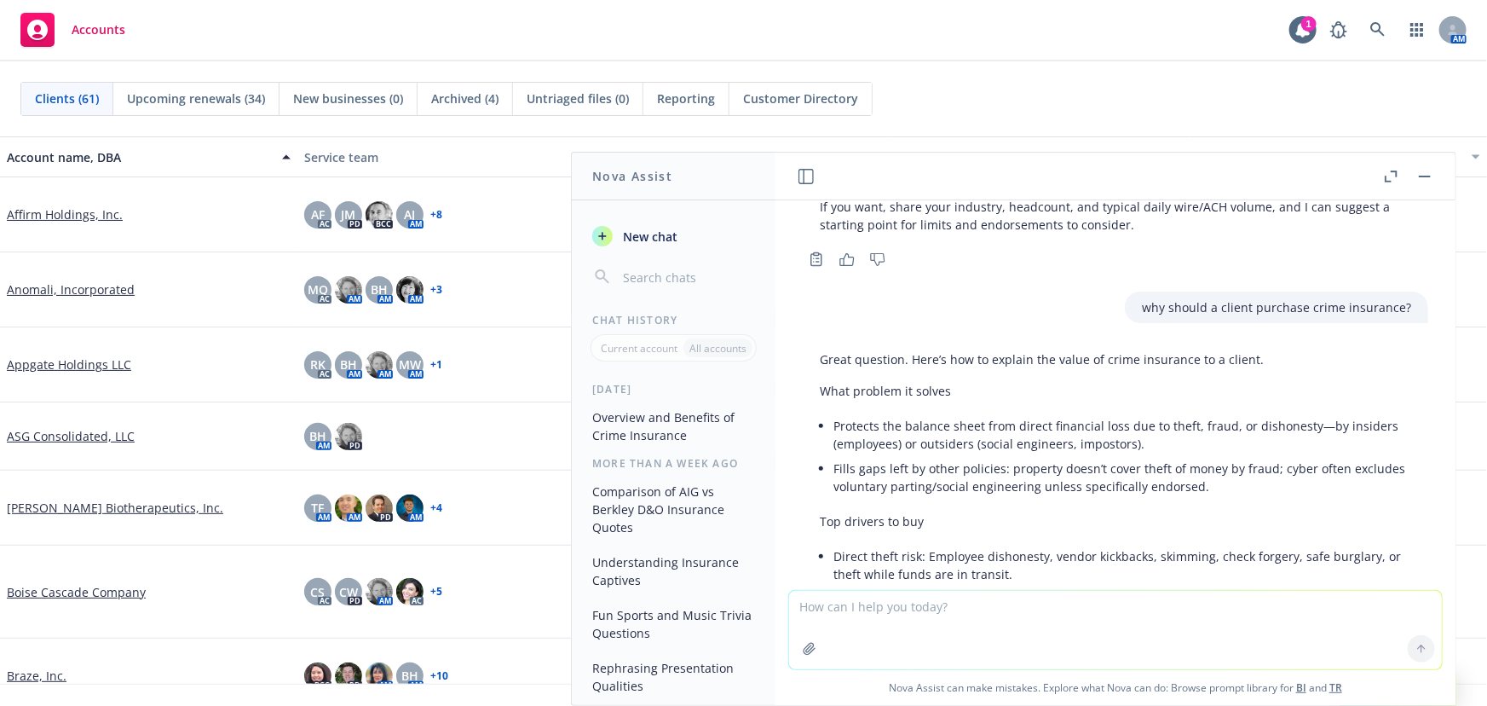
scroll to position [154, 0]
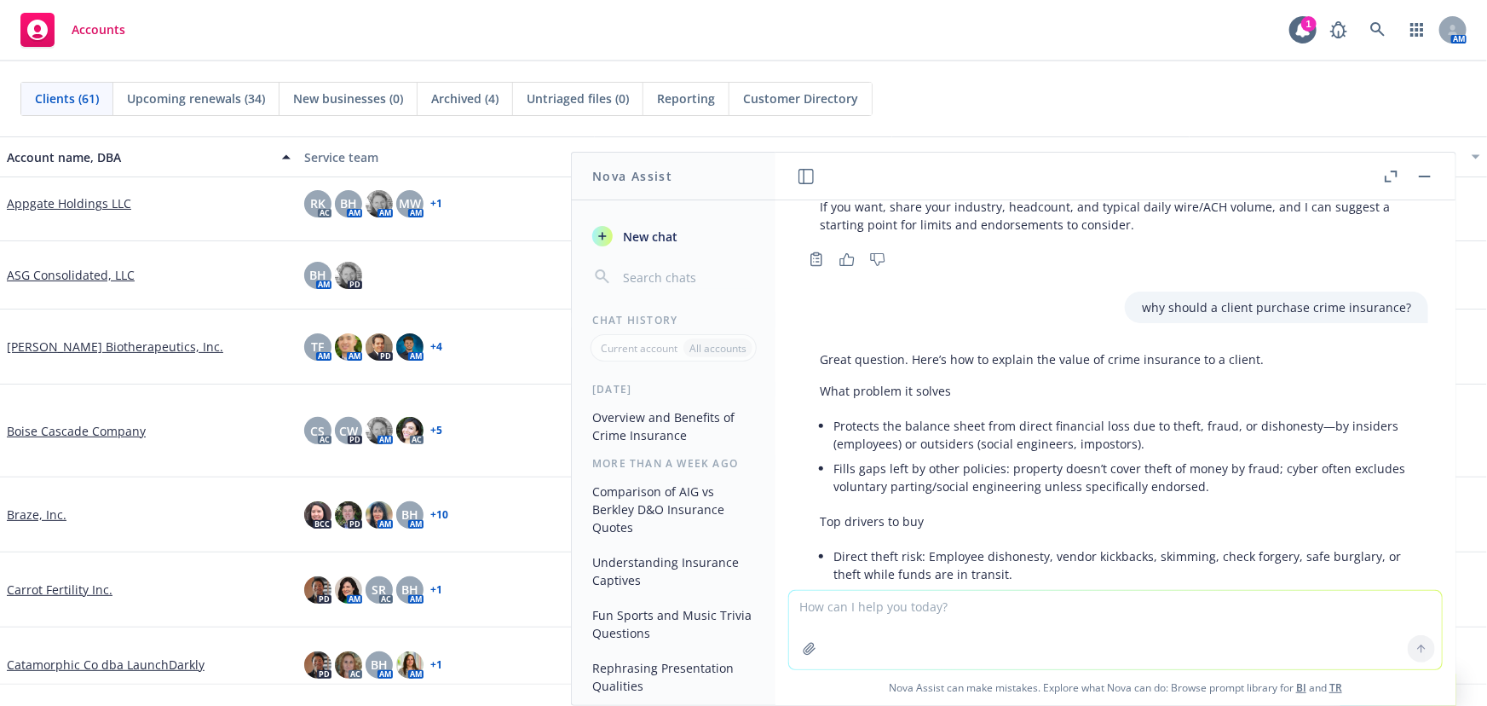
click at [1058, 643] on textarea at bounding box center [1115, 630] width 653 height 78
type textarea "rephrase "top drivers to buy""
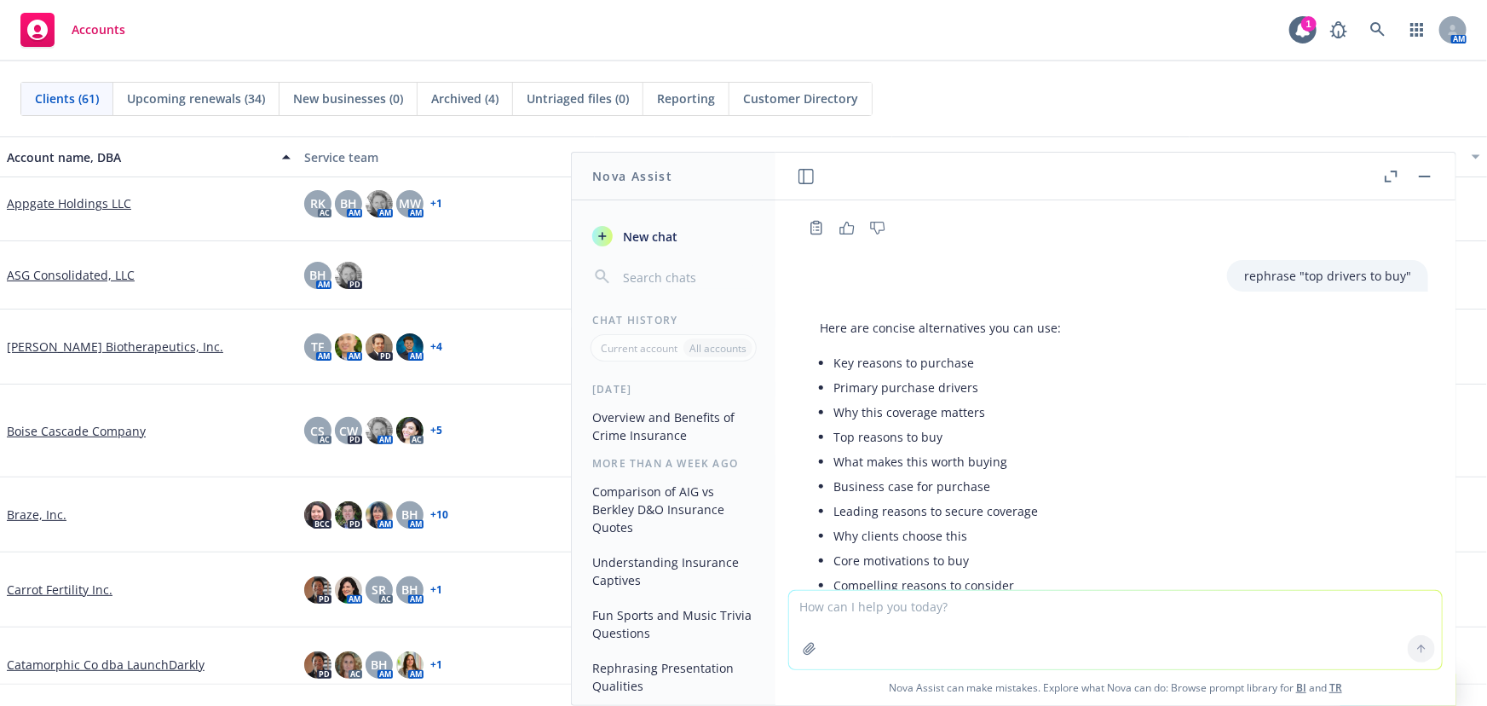
scroll to position [3446, 0]
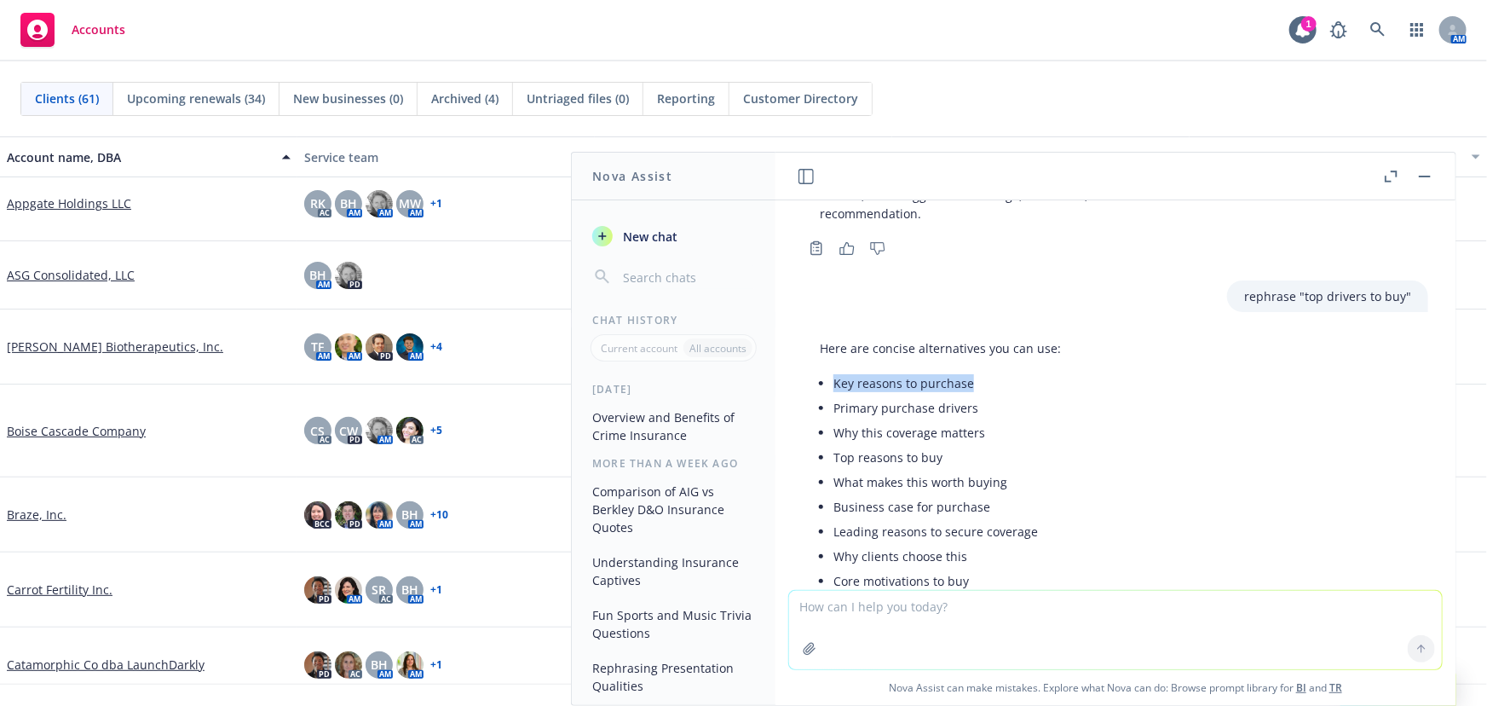
drag, startPoint x: 972, startPoint y: 378, endPoint x: 834, endPoint y: 380, distance: 138.1
click at [834, 380] on li "Key reasons to purchase" at bounding box center [948, 383] width 228 height 25
copy li "Key reasons to purchase"
